Goal: Task Accomplishment & Management: Manage account settings

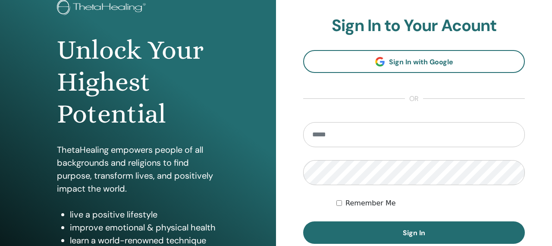
scroll to position [114, 0]
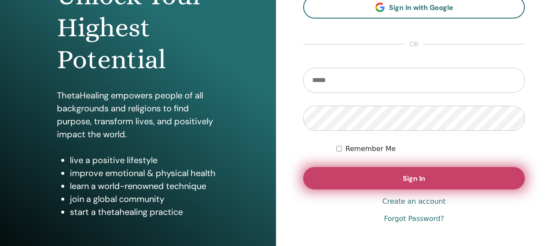
type input "**********"
click at [323, 168] on button "Sign In" at bounding box center [414, 178] width 222 height 22
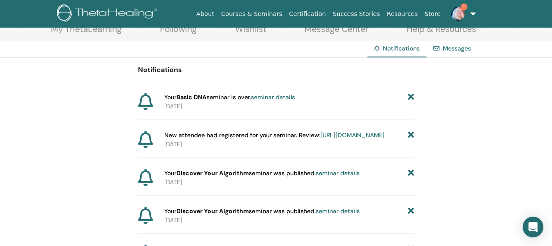
scroll to position [54, 0]
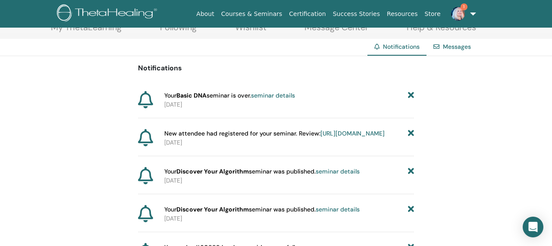
click at [320, 137] on link "[URL][DOMAIN_NAME]" at bounding box center [352, 133] width 64 height 8
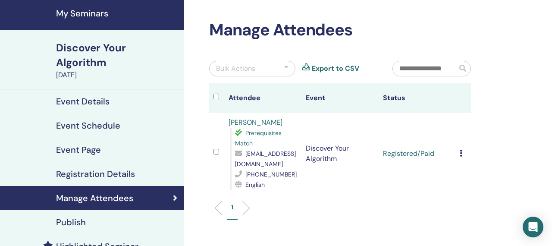
scroll to position [31, 0]
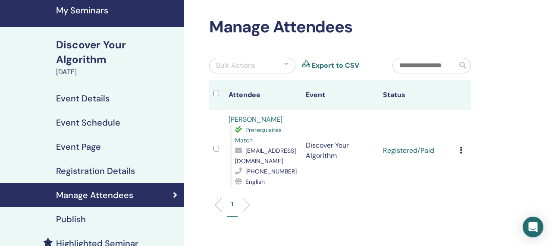
click at [460, 150] on icon at bounding box center [461, 150] width 3 height 7
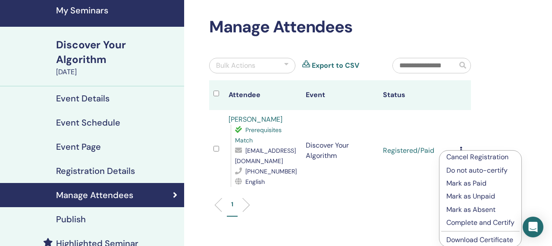
click at [461, 221] on p "Complete and Certify" at bounding box center [480, 222] width 68 height 10
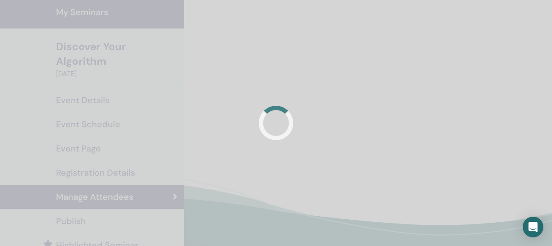
scroll to position [31, 0]
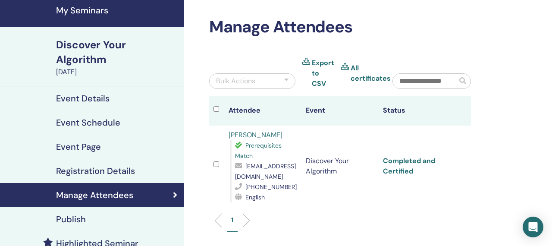
click at [428, 161] on link "Completed and Certified" at bounding box center [409, 165] width 52 height 19
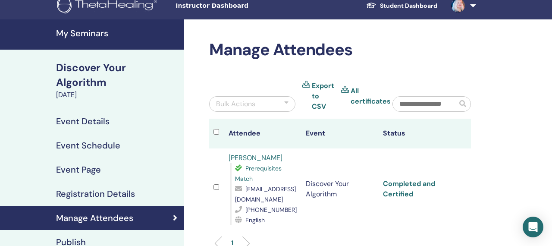
scroll to position [0, 0]
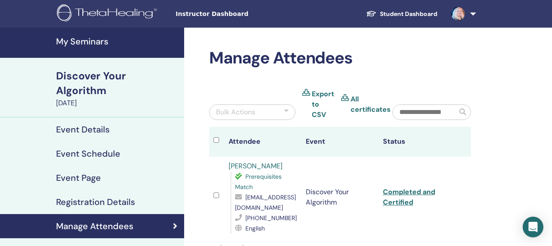
drag, startPoint x: 97, startPoint y: 64, endPoint x: 115, endPoint y: 95, distance: 36.2
click at [115, 95] on div "Discover Your Algorithm August 18, 2025" at bounding box center [92, 88] width 184 height 60
copy link "Discover Your Algorithm August 18, 2025"
click at [245, 40] on div "Manage Attendees Bulk Actions Export to CSV All certificates Attendee Event Sta…" at bounding box center [368, 210] width 368 height 365
